Goal: Task Accomplishment & Management: Manage account settings

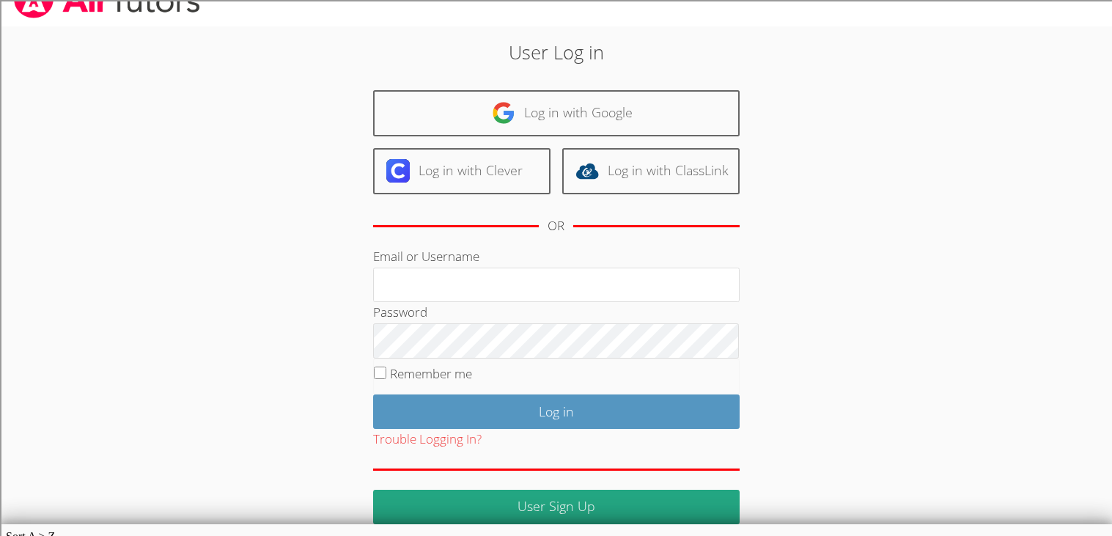
scroll to position [34, 0]
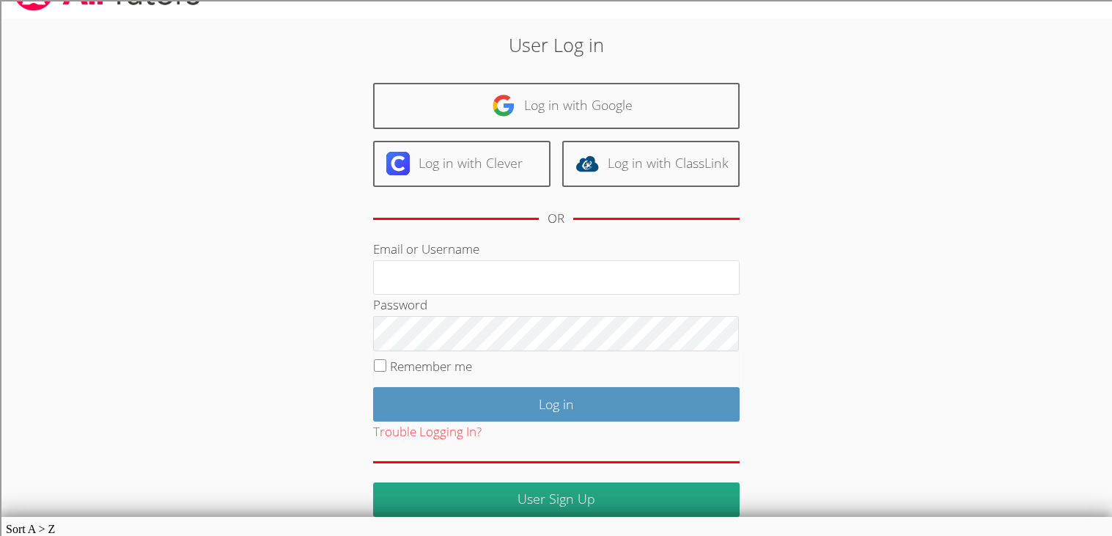
click at [297, 235] on div "User Log in Log in with Google Log in with Clever Log in with ClassLink OR Emai…" at bounding box center [556, 273] width 600 height 485
click at [299, 235] on div "User Log in Log in with Google Log in with Clever Log in with ClassLink OR Emai…" at bounding box center [556, 273] width 600 height 485
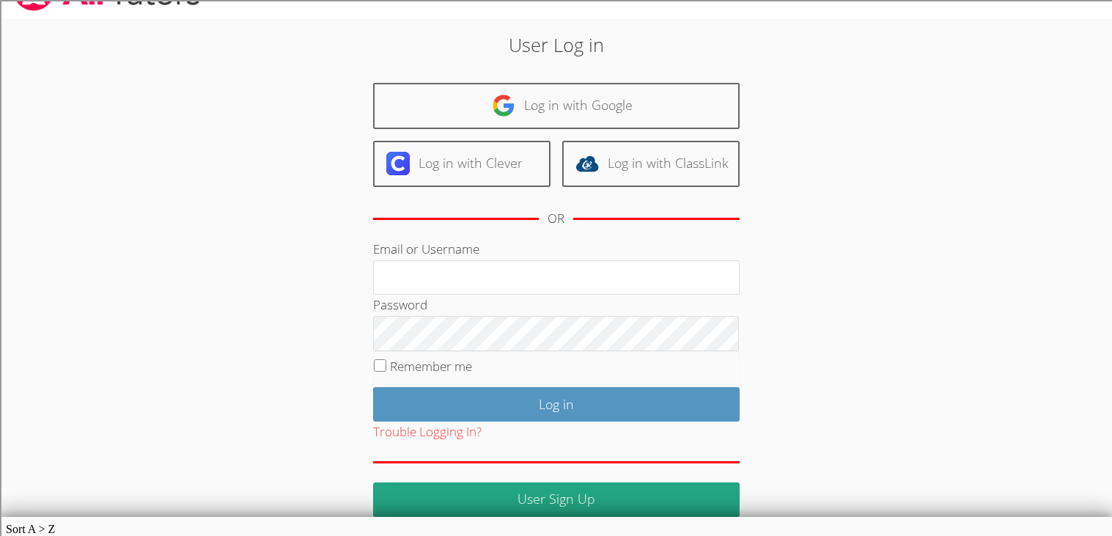
click at [299, 235] on div "User Log in Log in with Google Log in with Clever Log in with ClassLink OR Emai…" at bounding box center [556, 273] width 600 height 485
click at [298, 234] on div "User Log in Log in with Google Log in with Clever Log in with ClassLink OR Emai…" at bounding box center [556, 273] width 600 height 485
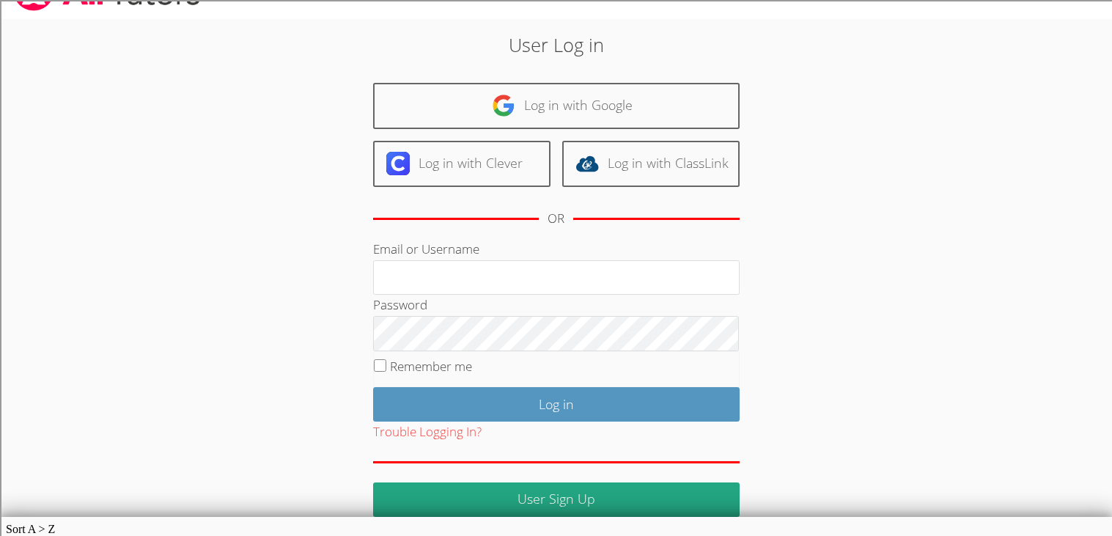
click at [298, 234] on div "User Log in Log in with Google Log in with Clever Log in with ClassLink OR Emai…" at bounding box center [556, 273] width 600 height 485
